Goal: Communication & Community: Connect with others

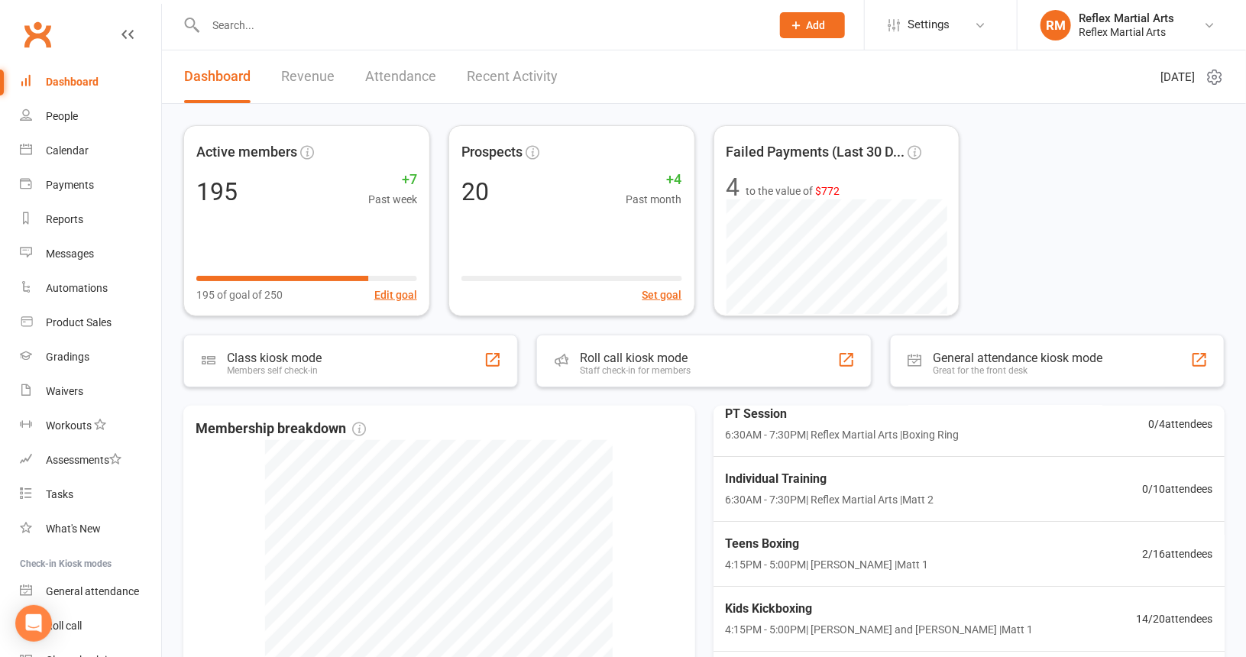
scroll to position [76, 0]
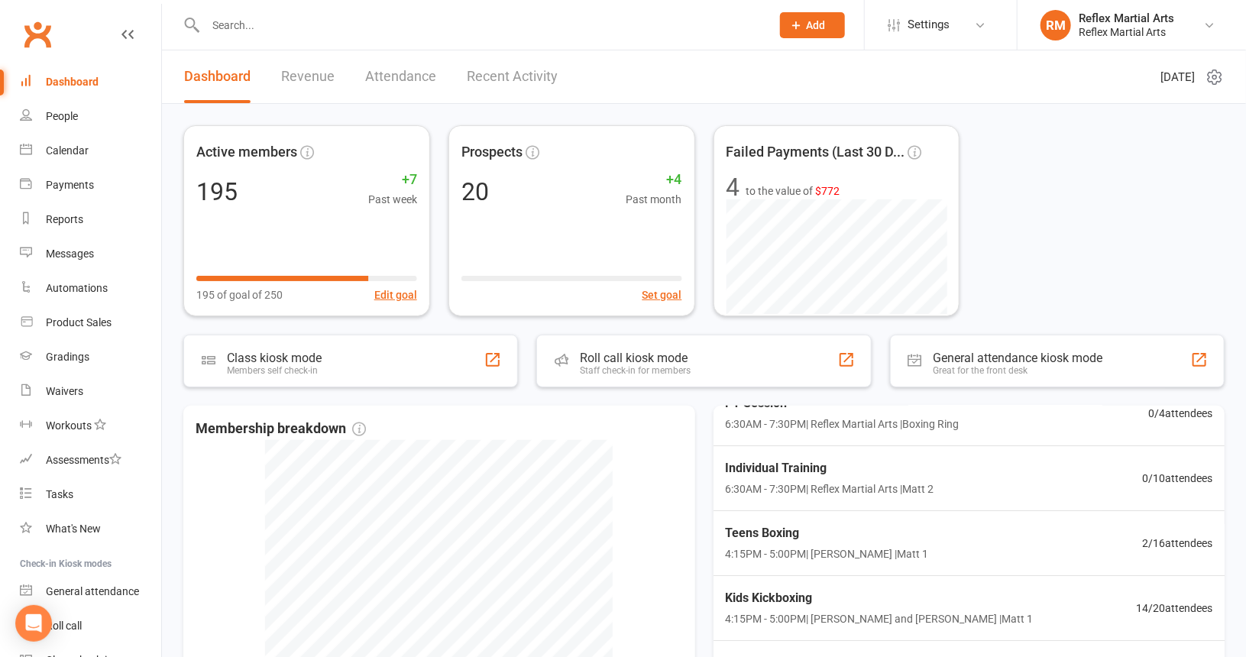
click at [421, 76] on link "Attendance" at bounding box center [400, 76] width 71 height 53
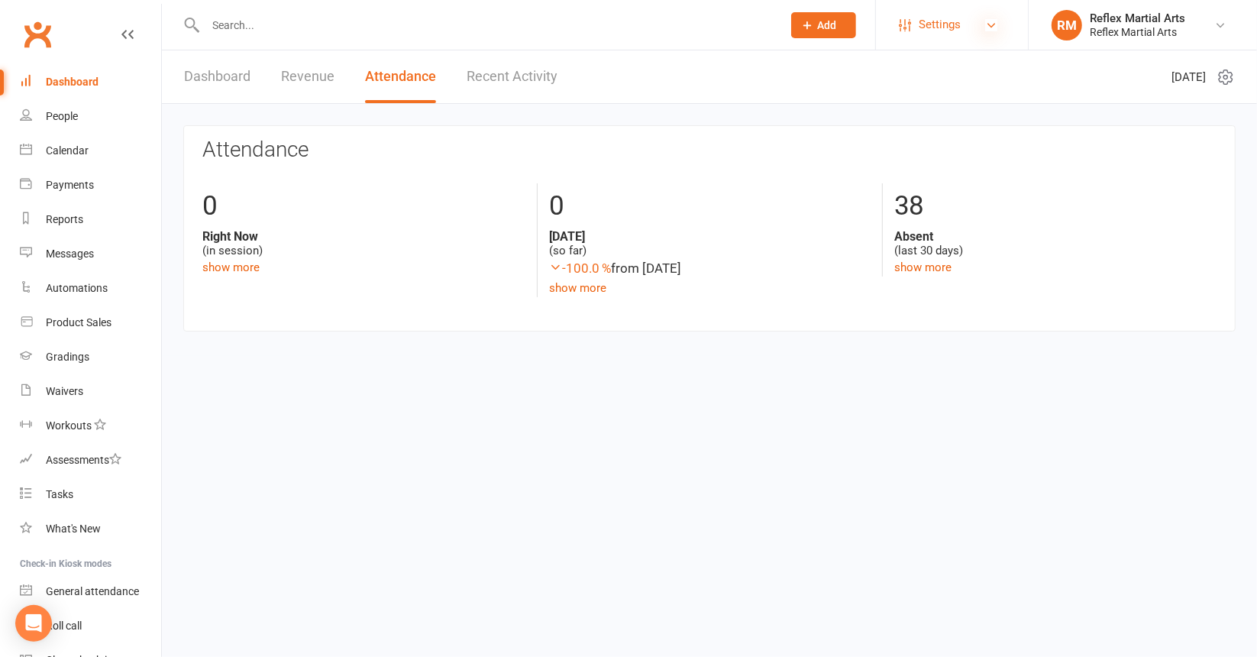
click at [992, 25] on icon at bounding box center [991, 25] width 12 height 12
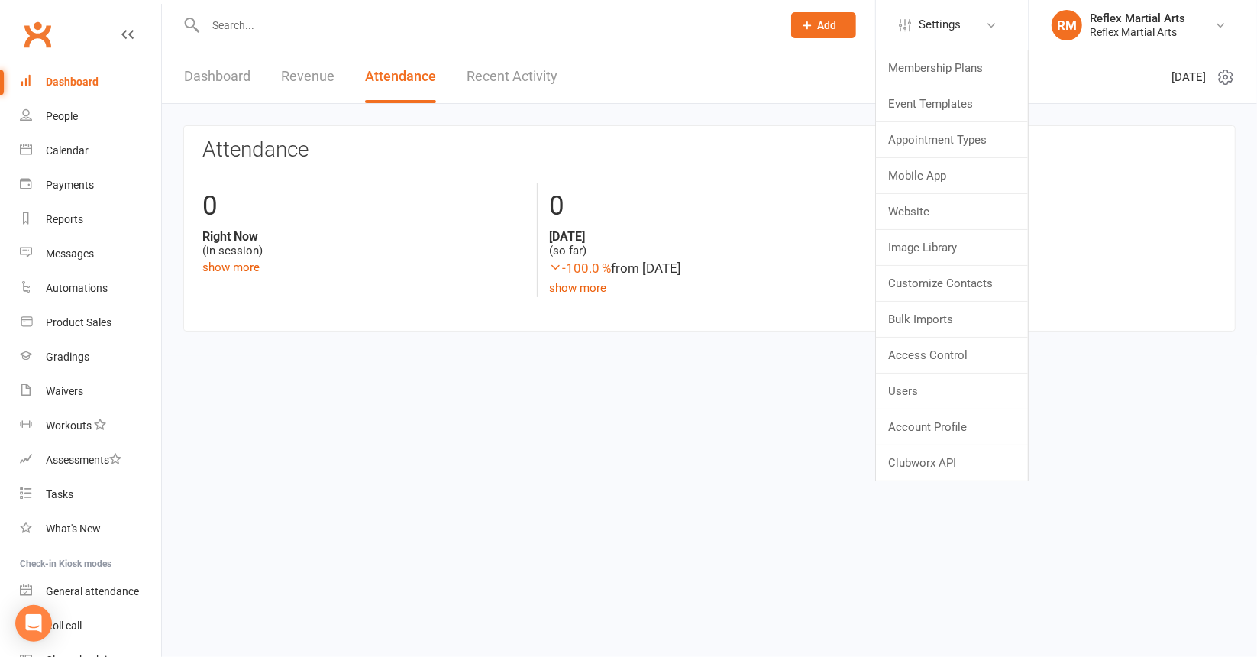
click at [791, 377] on html "Prospect Member Non-attending contact Class / event Appointment Grading event T…" at bounding box center [628, 188] width 1257 height 377
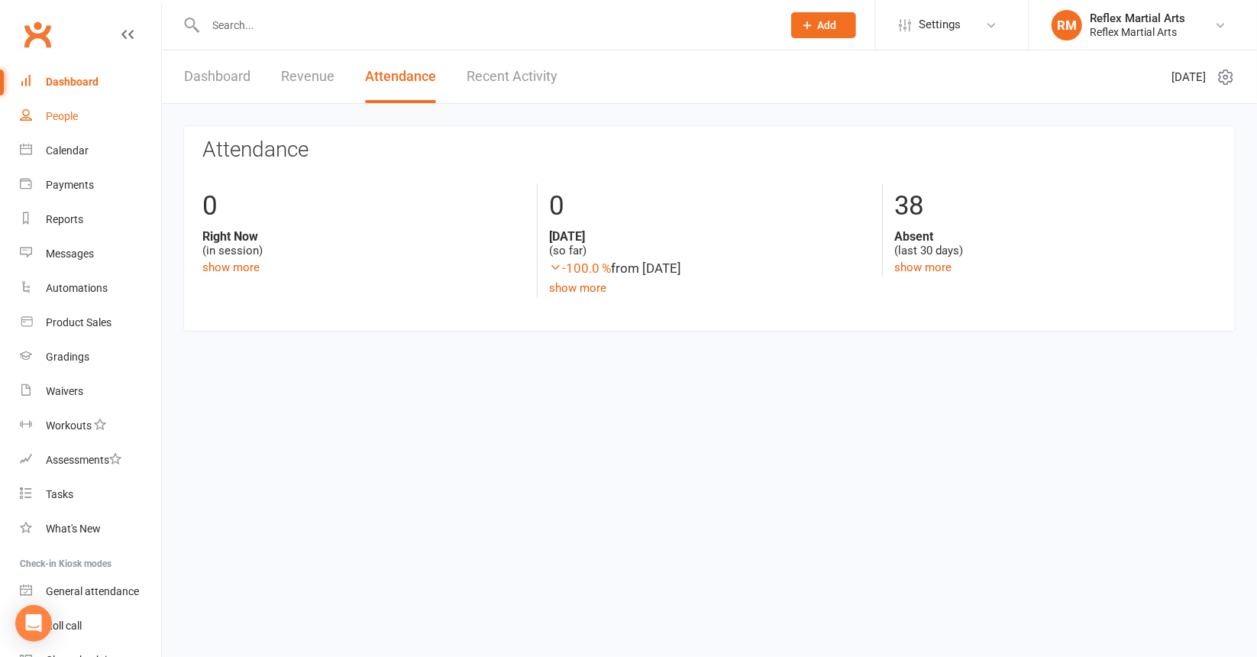
click at [53, 113] on div "People" at bounding box center [62, 116] width 32 height 12
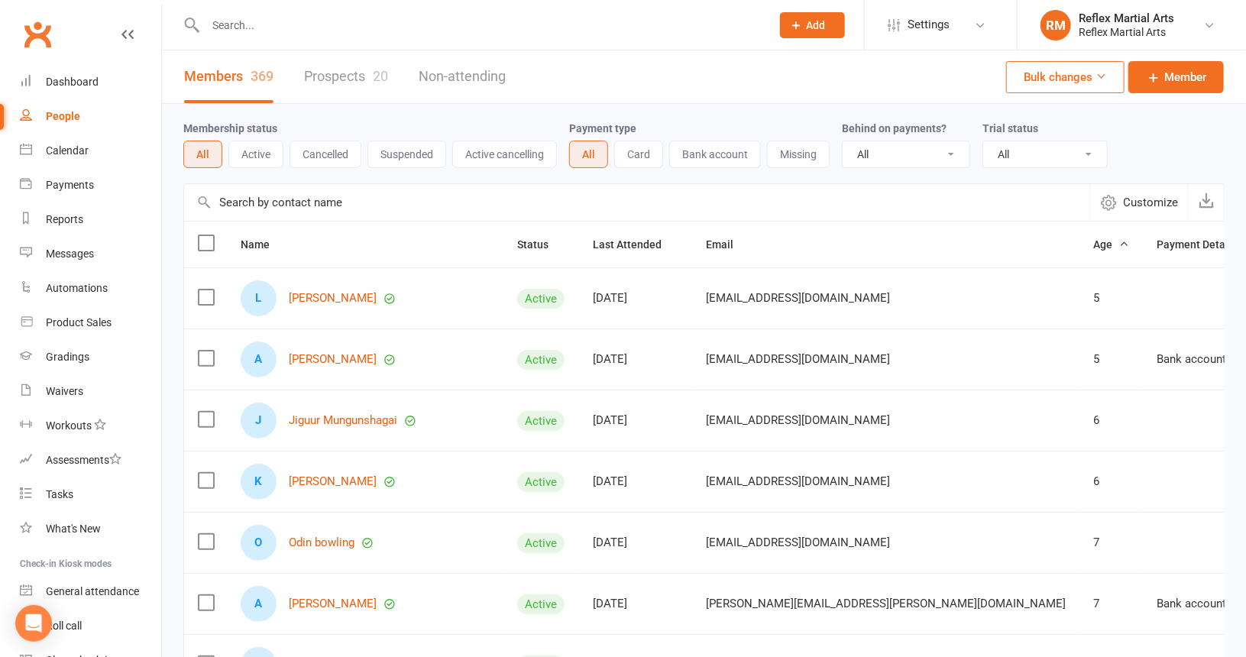
click at [364, 73] on link "Prospects 20" at bounding box center [346, 76] width 84 height 53
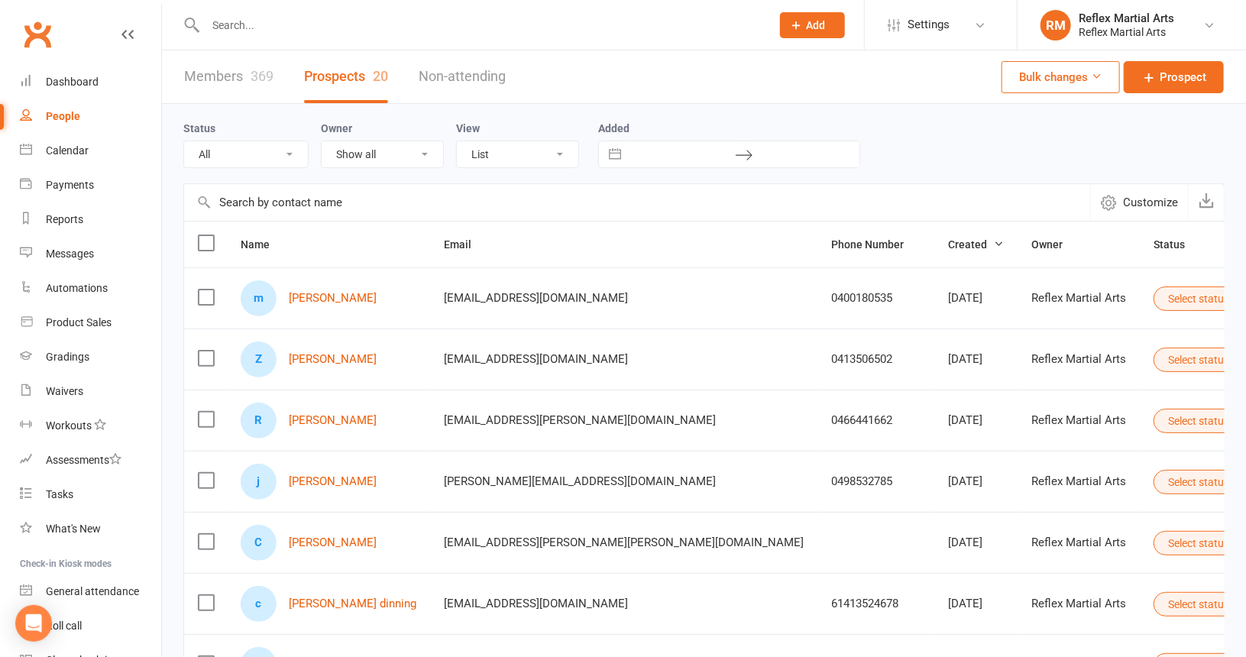
click at [1153, 297] on button "Select status" at bounding box center [1204, 298] width 103 height 24
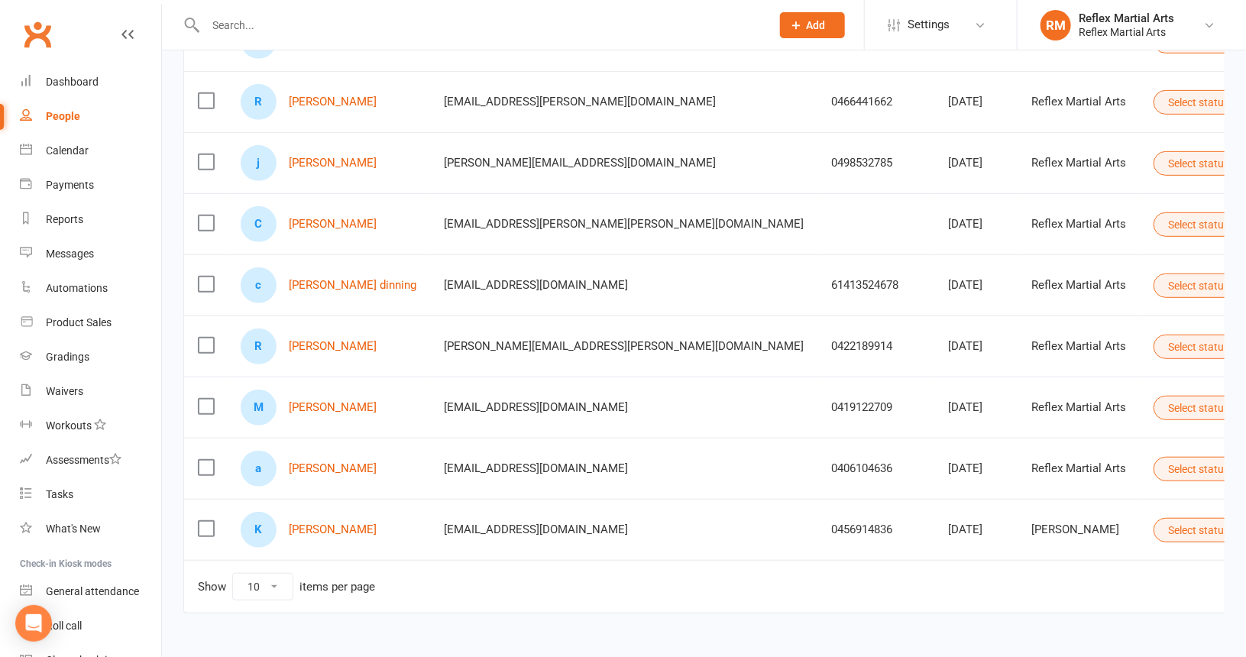
scroll to position [351, 0]
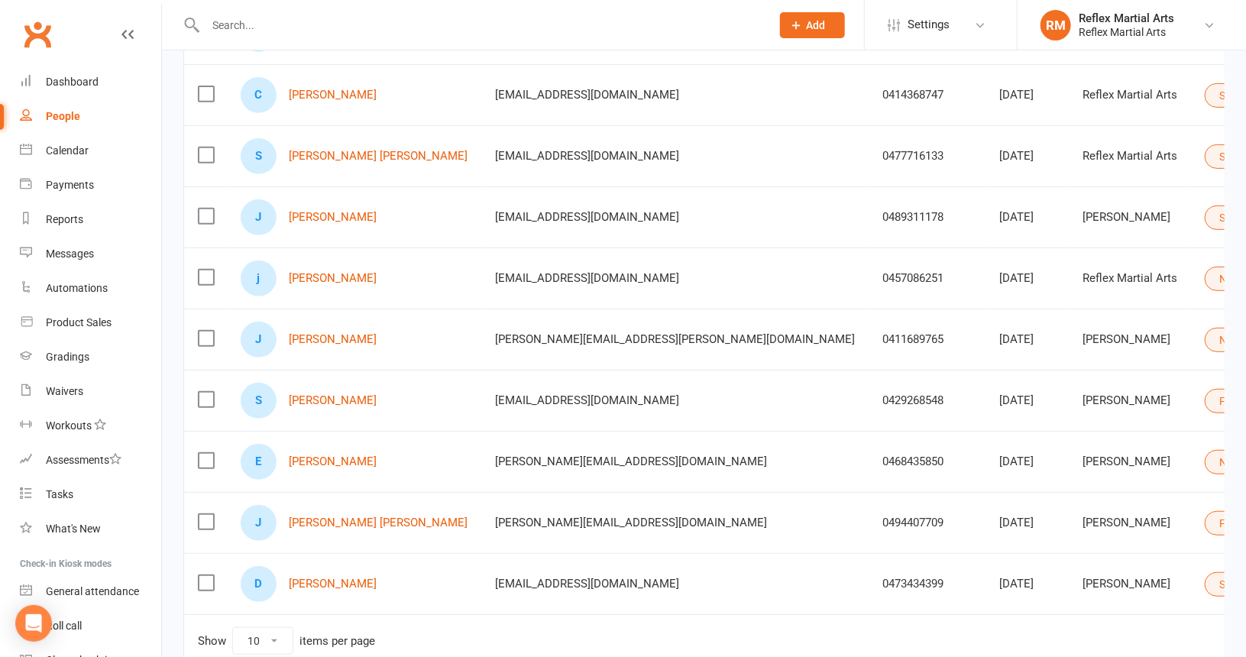
scroll to position [306, 0]
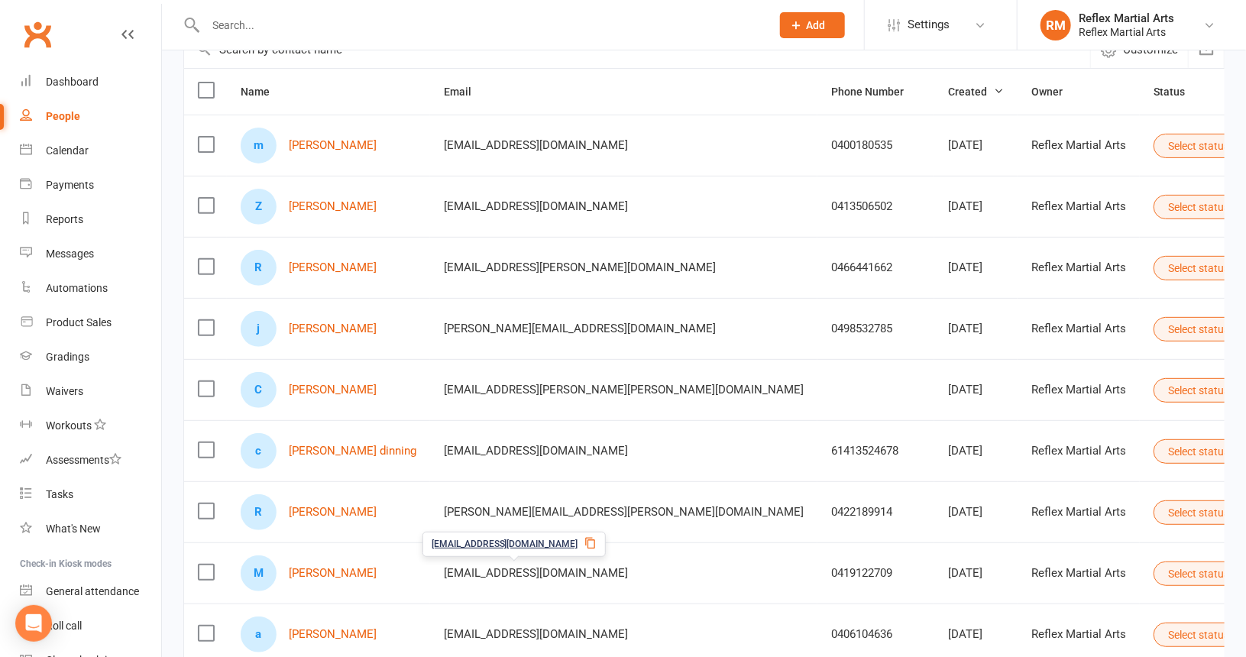
scroll to position [76, 0]
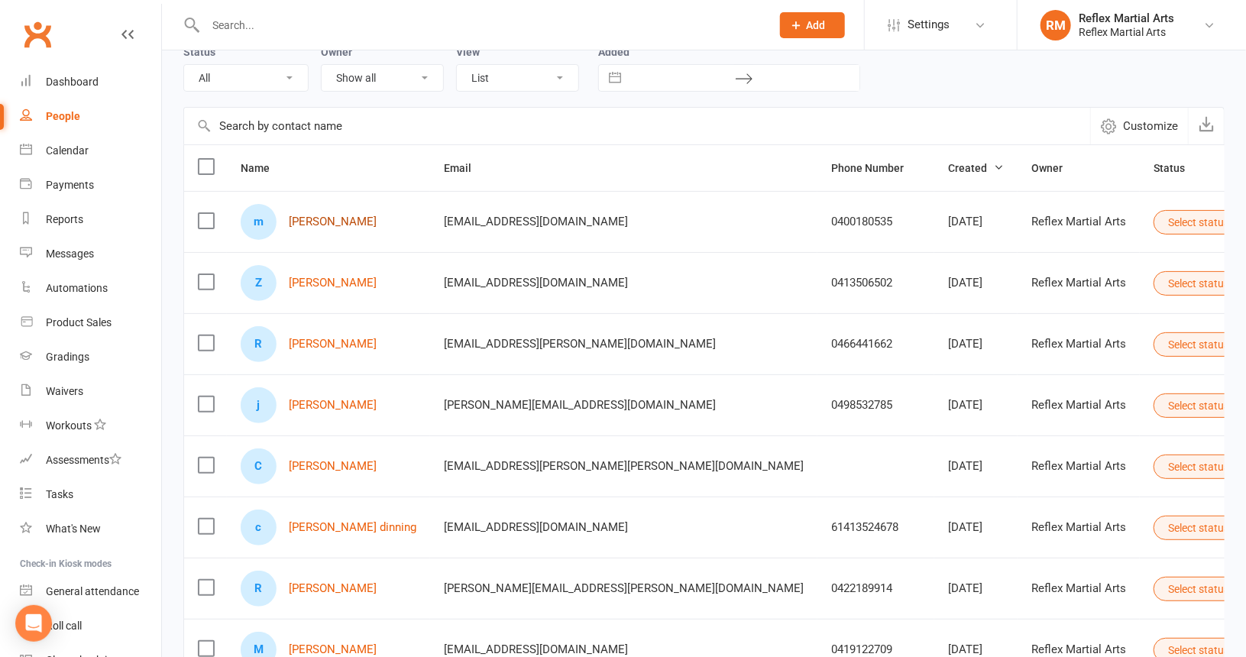
click at [330, 221] on link "[PERSON_NAME]" at bounding box center [333, 221] width 88 height 13
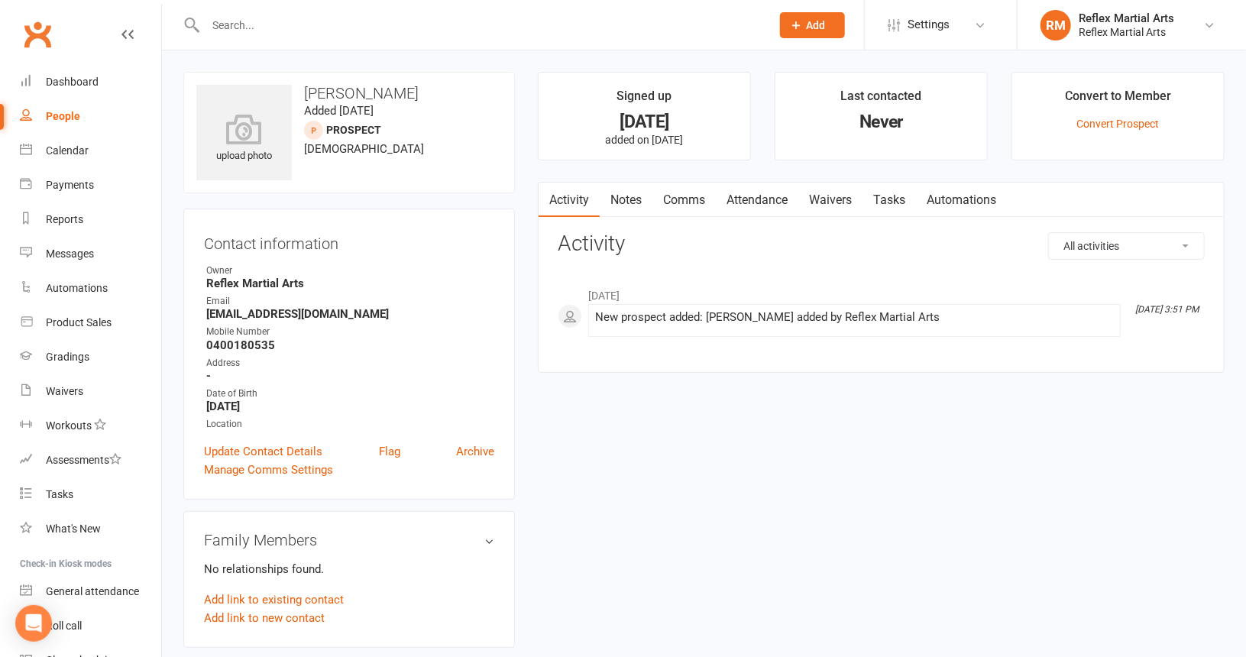
click at [772, 202] on link "Attendance" at bounding box center [757, 200] width 82 height 35
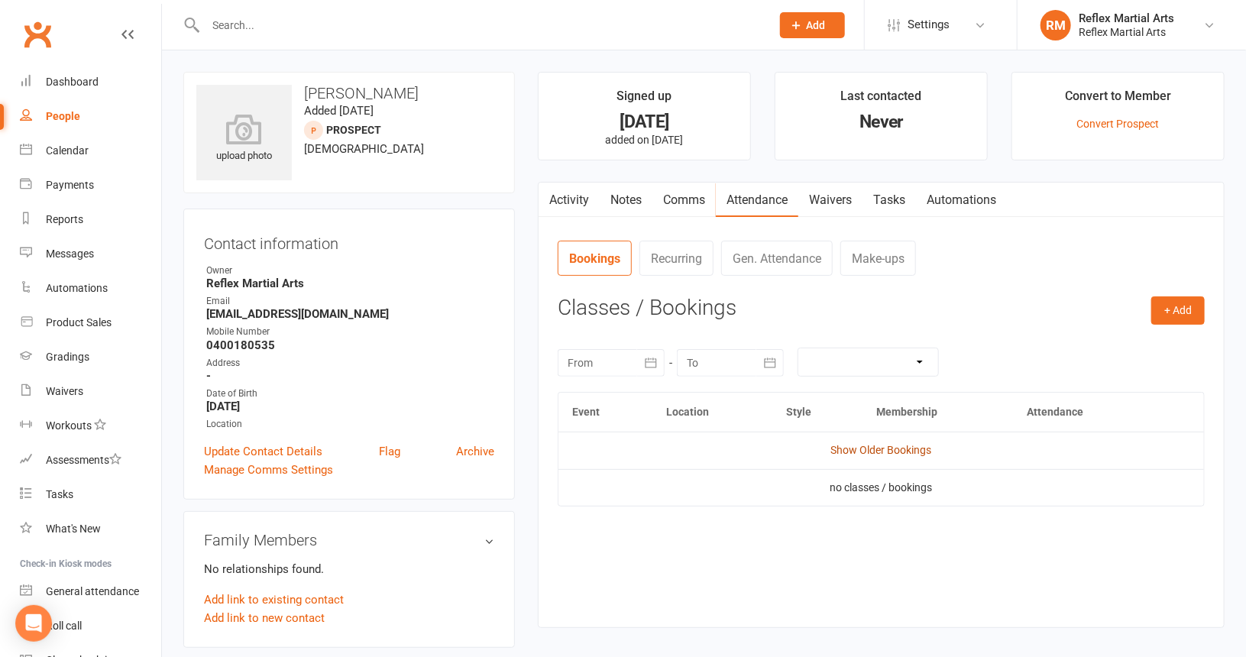
click at [849, 449] on link "Show Older Bookings" at bounding box center [881, 450] width 101 height 12
click at [849, 449] on link "Hide Older Bookings" at bounding box center [880, 450] width 95 height 12
click at [677, 195] on link "Comms" at bounding box center [683, 200] width 63 height 35
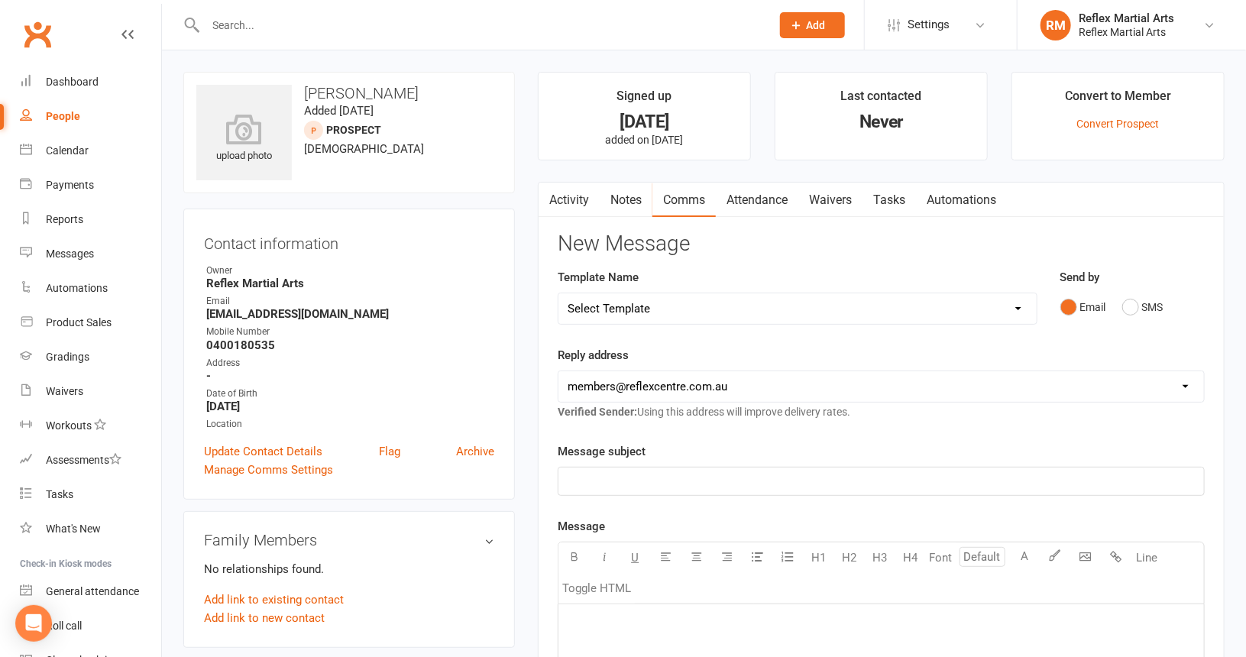
click at [1012, 306] on select "Select Template [SMS] [Default template - review before using] Appointment remi…" at bounding box center [796, 308] width 477 height 31
click at [558, 293] on select "Select Template [SMS] [Default template - review before using] Appointment remi…" at bounding box center [796, 308] width 477 height 31
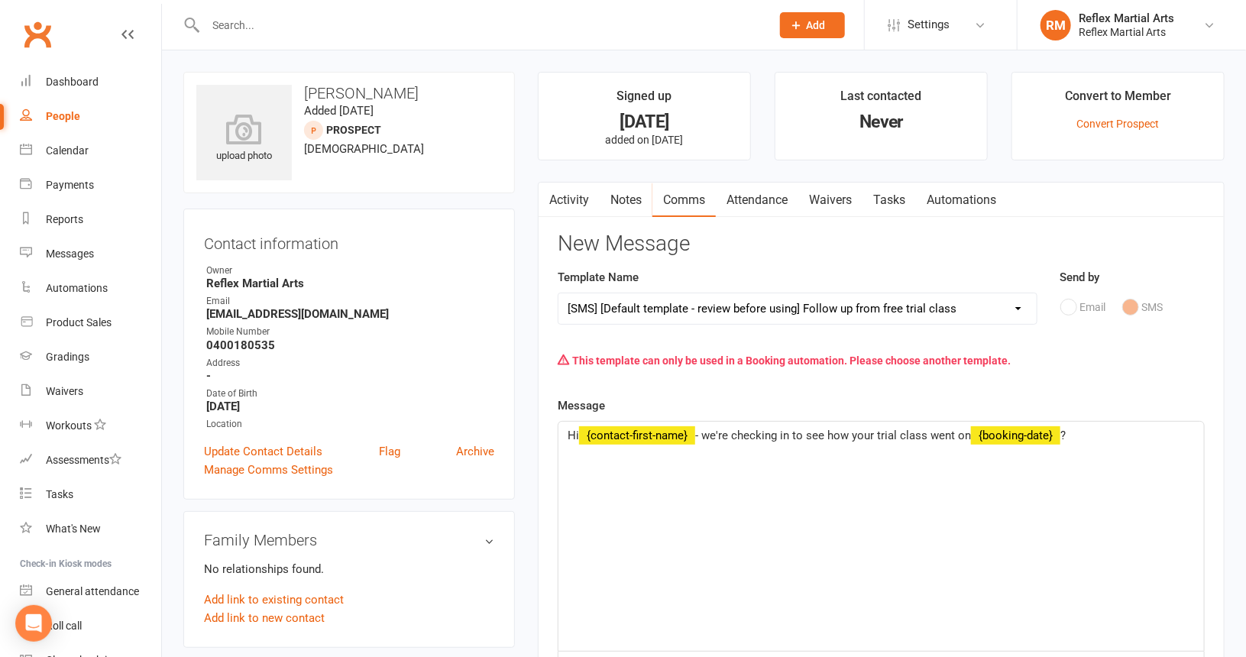
click at [979, 313] on select "Select Template [SMS] [Default template - review before using] Appointment remi…" at bounding box center [796, 308] width 477 height 31
select select "40"
click at [558, 293] on select "Select Template [SMS] [Default template - review before using] Appointment remi…" at bounding box center [796, 308] width 477 height 31
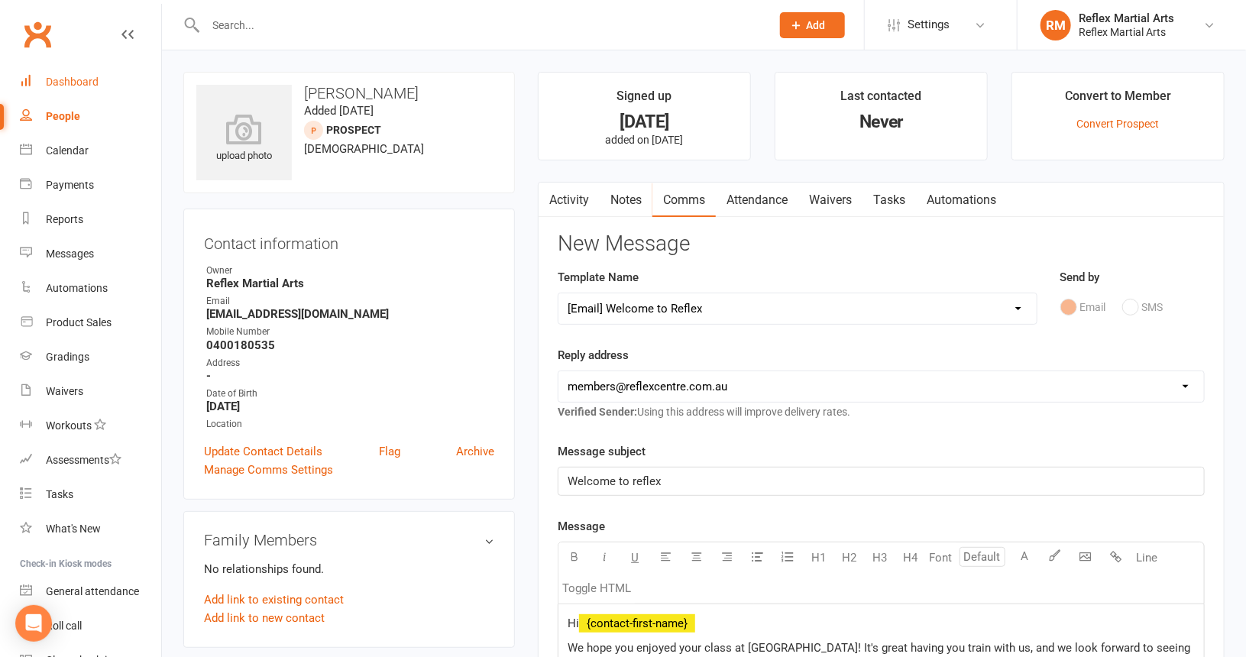
click at [90, 81] on div "Dashboard" at bounding box center [72, 82] width 53 height 12
